Goal: Find specific page/section: Find specific page/section

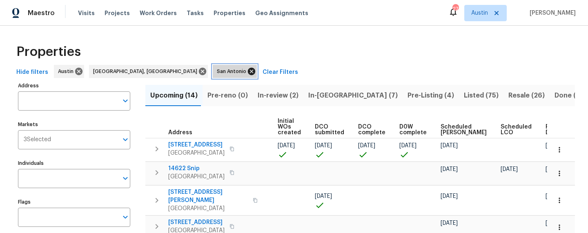
click at [248, 70] on icon at bounding box center [251, 71] width 7 height 7
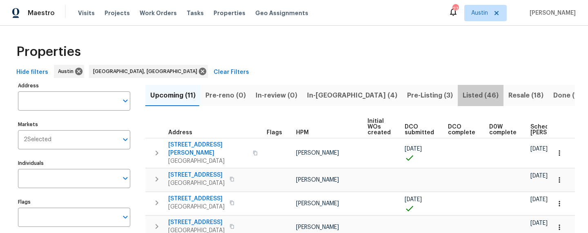
click at [463, 96] on span "Listed (46)" at bounding box center [481, 95] width 36 height 11
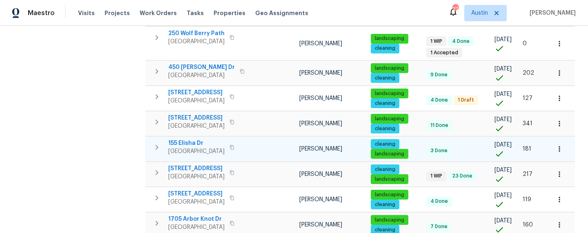
scroll to position [607, 0]
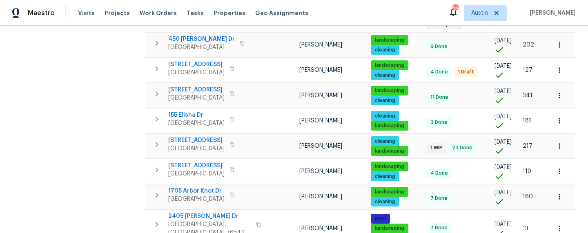
click at [570, 211] on body "Maestro Visits Projects Work Orders Tasks Properties Geo Assignments 27 [PERSON…" at bounding box center [294, 116] width 588 height 233
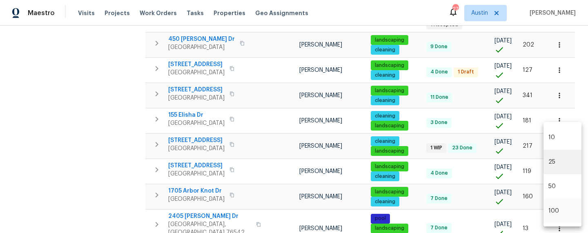
click at [565, 211] on li "100" at bounding box center [563, 211] width 38 height 25
type input "100"
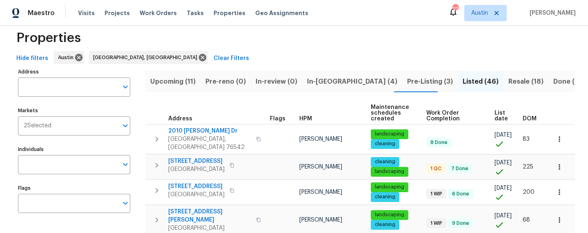
scroll to position [7, 0]
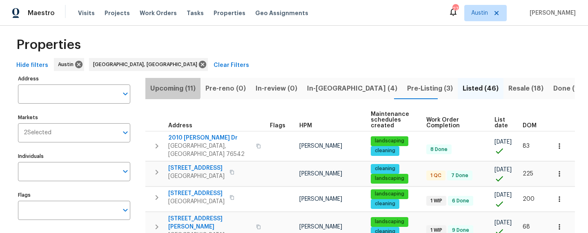
click at [168, 85] on span "Upcoming (11)" at bounding box center [172, 88] width 45 height 11
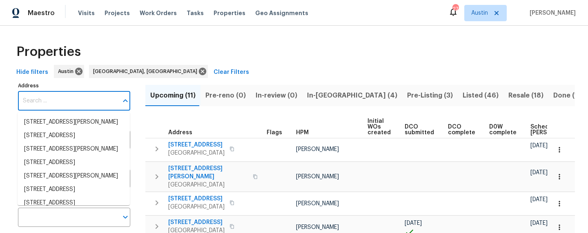
click at [72, 101] on input "Address" at bounding box center [68, 101] width 100 height 19
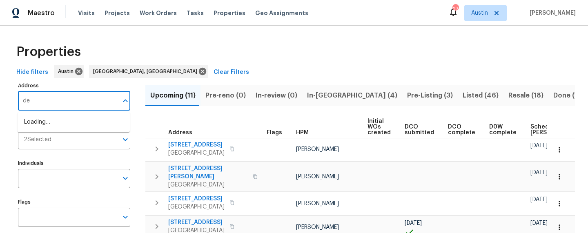
type input "d"
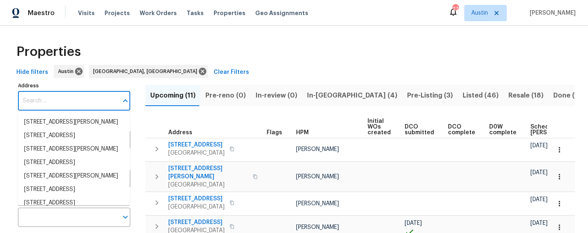
click at [264, 61] on div "Properties" at bounding box center [294, 52] width 562 height 26
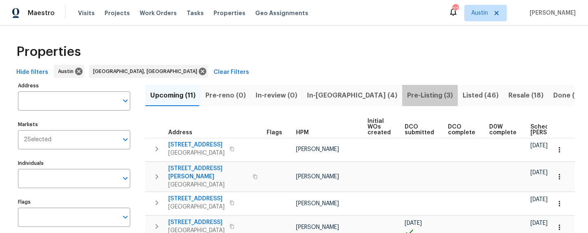
click at [407, 91] on span "Pre-Listing (3)" at bounding box center [430, 95] width 46 height 11
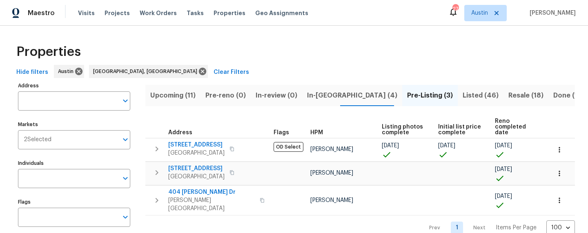
click at [458, 103] on button "Listed (46)" at bounding box center [481, 95] width 46 height 21
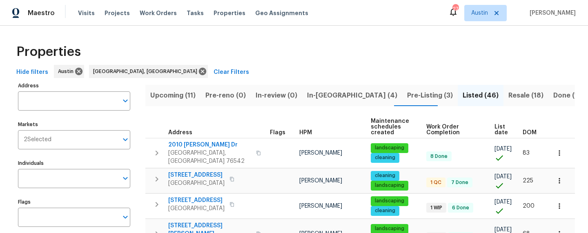
click at [554, 96] on span "Done (1085)" at bounding box center [574, 95] width 40 height 11
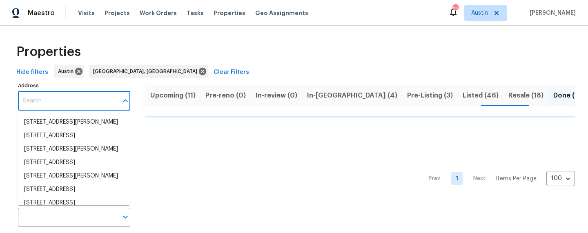
click at [49, 100] on input "Address" at bounding box center [68, 101] width 100 height 19
